Goal: Information Seeking & Learning: Learn about a topic

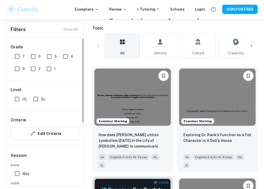
scroll to position [110, 0]
click at [19, 97] on input "HL" at bounding box center [17, 99] width 10 height 10
checkbox input "true"
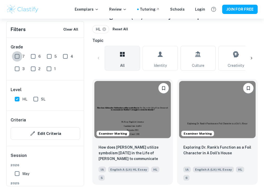
click at [17, 55] on input "7" at bounding box center [17, 56] width 10 height 10
checkbox input "true"
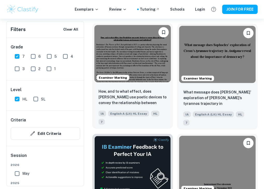
scroll to position [150, 0]
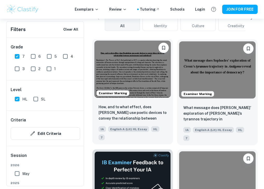
click at [149, 70] on img at bounding box center [132, 69] width 76 height 57
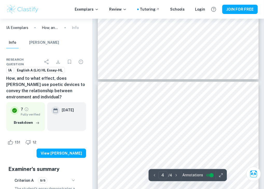
scroll to position [685, 0]
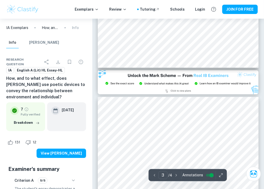
type input "2"
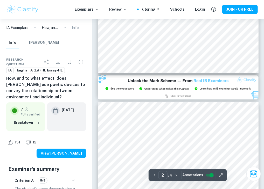
scroll to position [433, 0]
